Goal: Entertainment & Leisure: Consume media (video, audio)

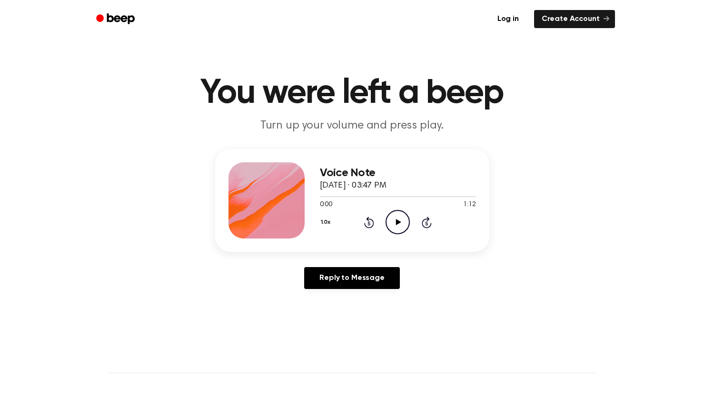
click at [389, 227] on icon "Play Audio" at bounding box center [397, 222] width 24 height 24
click at [394, 226] on icon "Play Audio" at bounding box center [397, 222] width 24 height 24
click at [406, 232] on icon "Play Audio" at bounding box center [397, 222] width 24 height 24
click at [398, 226] on icon "Pause Audio" at bounding box center [397, 222] width 24 height 24
click at [398, 226] on icon "Play Audio" at bounding box center [397, 222] width 24 height 24
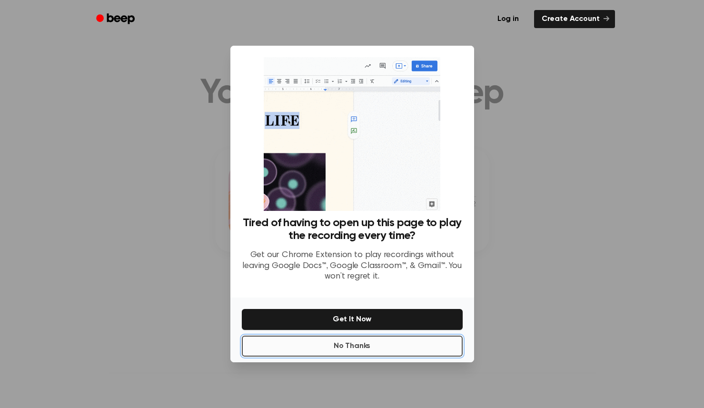
click at [395, 348] on button "No Thanks" at bounding box center [352, 345] width 221 height 21
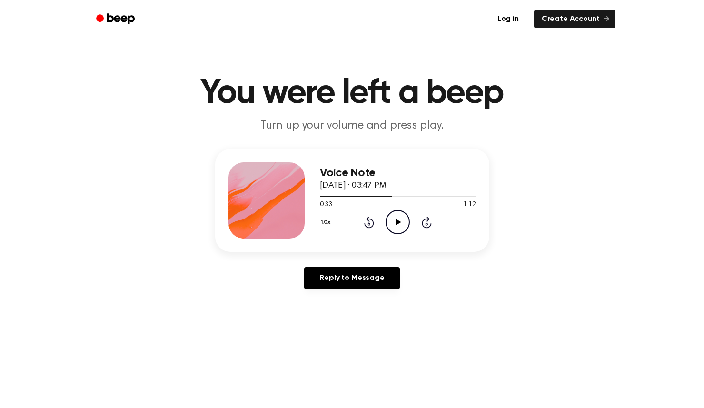
click at [399, 219] on icon "Play Audio" at bounding box center [397, 222] width 24 height 24
